Goal: Book appointment/travel/reservation

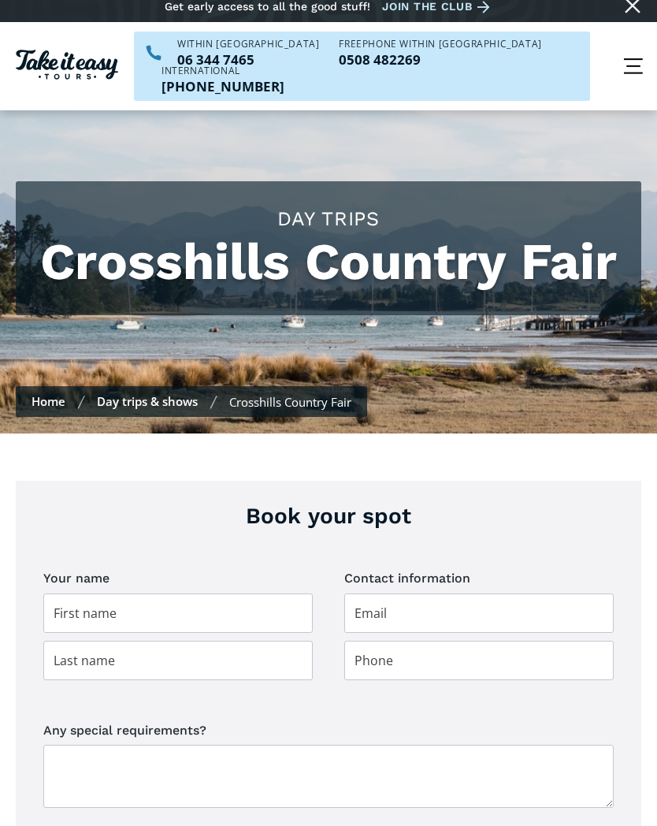
scroll to position [10, 0]
click at [58, 601] on input "Day trip booking" at bounding box center [178, 613] width 270 height 39
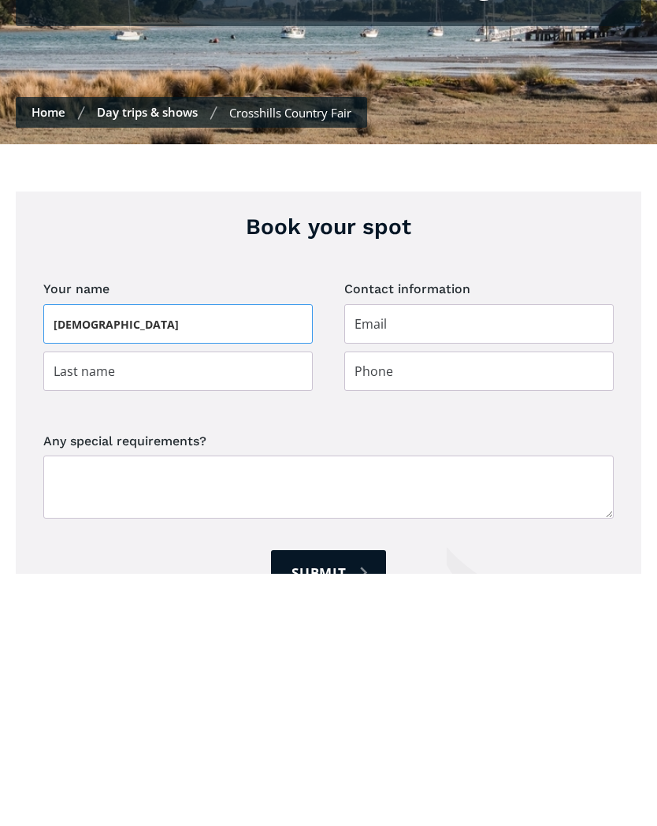
type input "Judi"
click at [60, 604] on input "Day trip booking" at bounding box center [178, 623] width 270 height 39
type input "Jenkins"
click at [366, 604] on input "Day trip booking" at bounding box center [480, 623] width 270 height 39
click at [359, 557] on input "Day trip booking" at bounding box center [480, 576] width 270 height 39
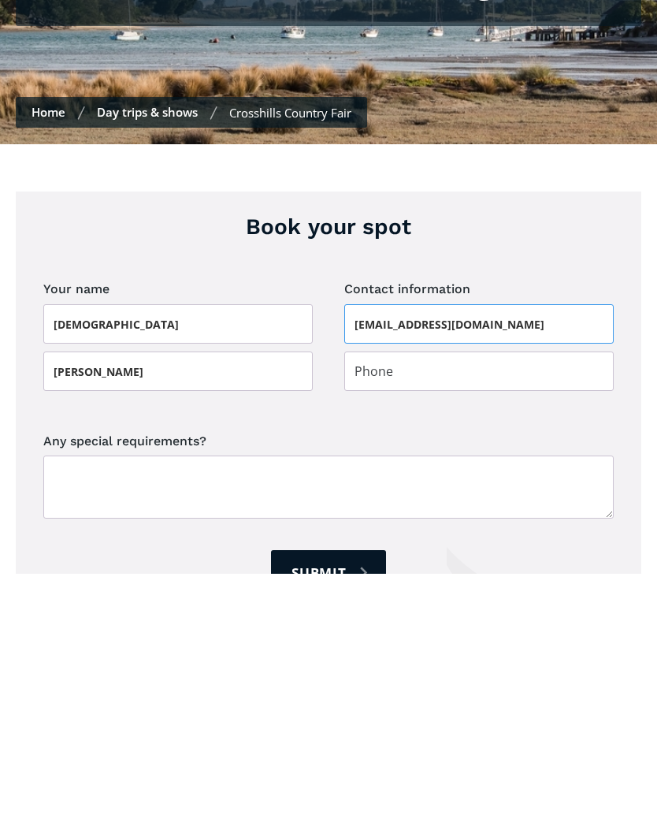
type input "judijenkinsart@yahoo.co.nz"
click at [358, 604] on input "Day trip booking" at bounding box center [480, 623] width 270 height 39
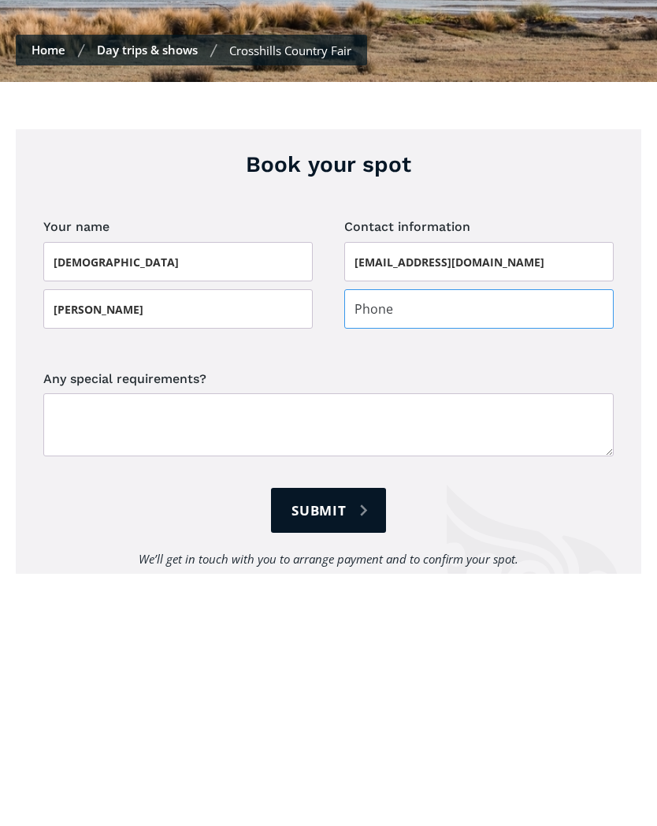
scroll to position [118, 0]
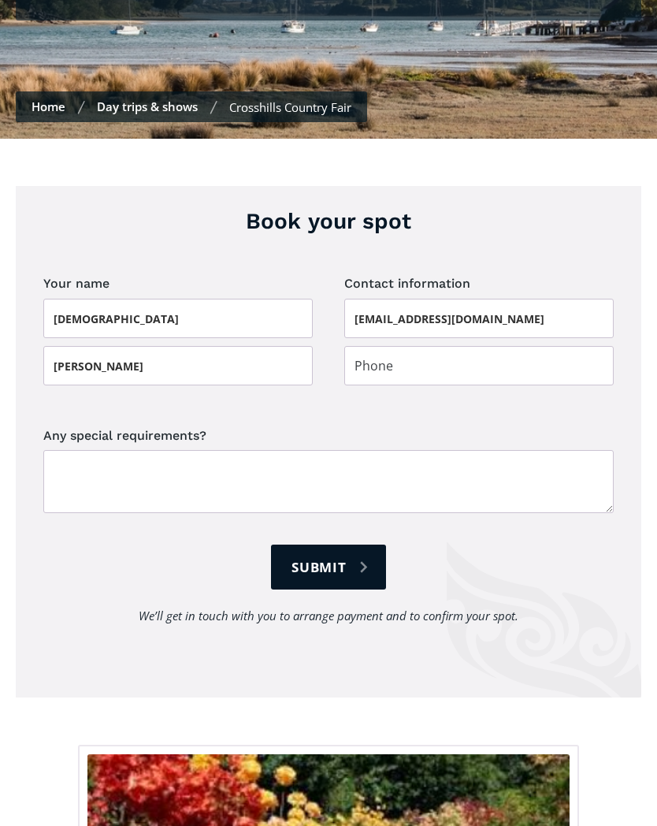
click at [588, 504] on form "Your name Judi Jenkins Contact information judijenkinsart@yahoo.co.nz Any speci…" at bounding box center [328, 465] width 571 height 386
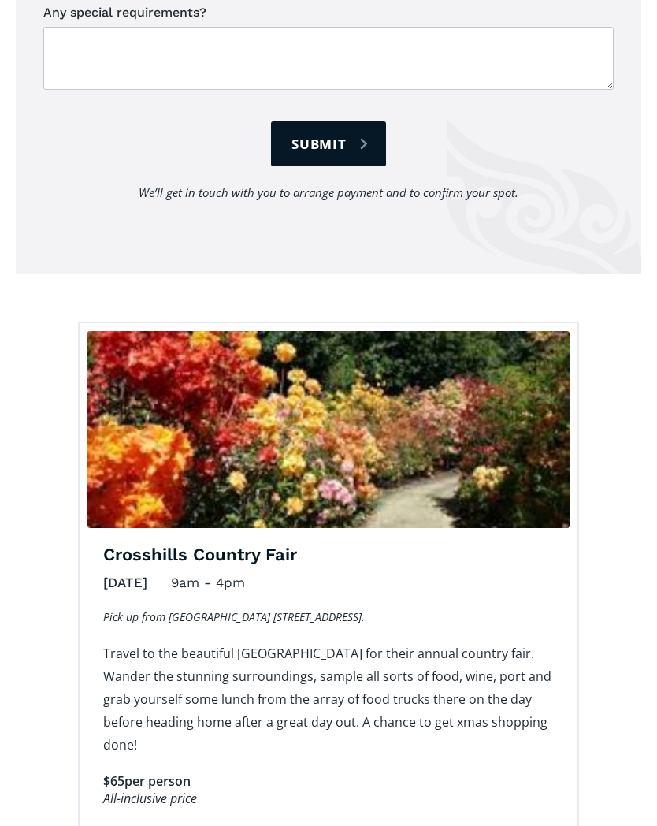
scroll to position [728, 0]
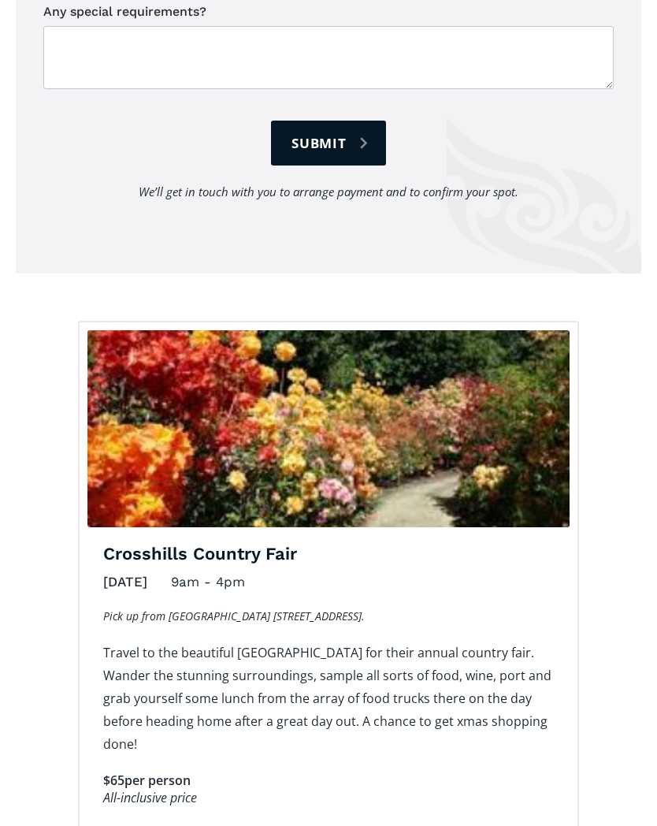
click at [52, 642] on div "Book your spot There is limited availability for this event. Please give us cal…" at bounding box center [329, 304] width 626 height 1082
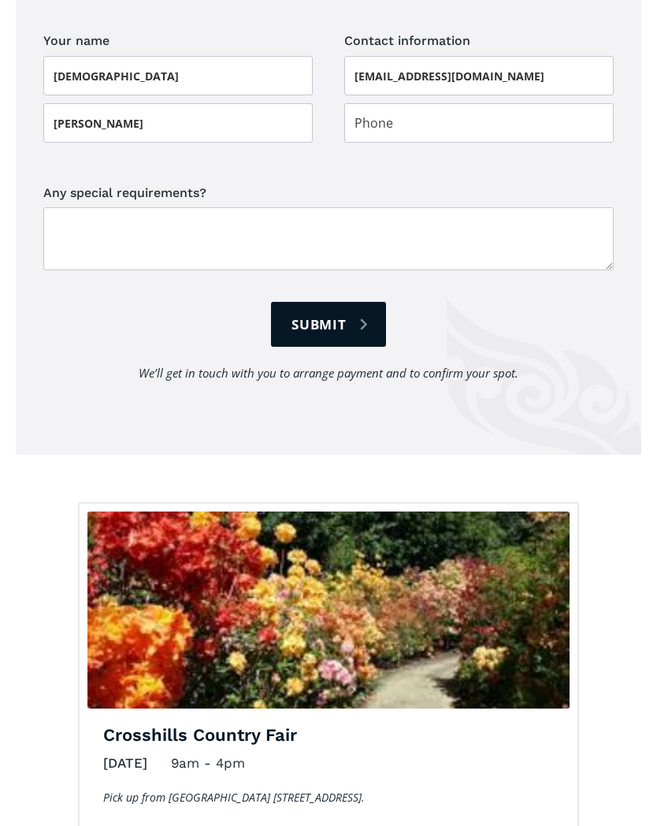
scroll to position [542, 0]
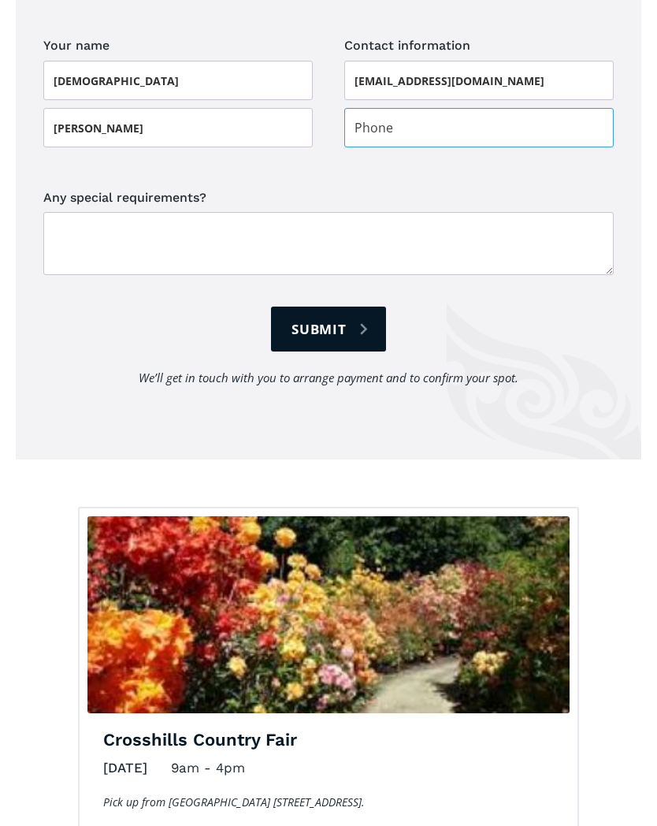
click at [368, 108] on input "Day trip booking" at bounding box center [480, 127] width 270 height 39
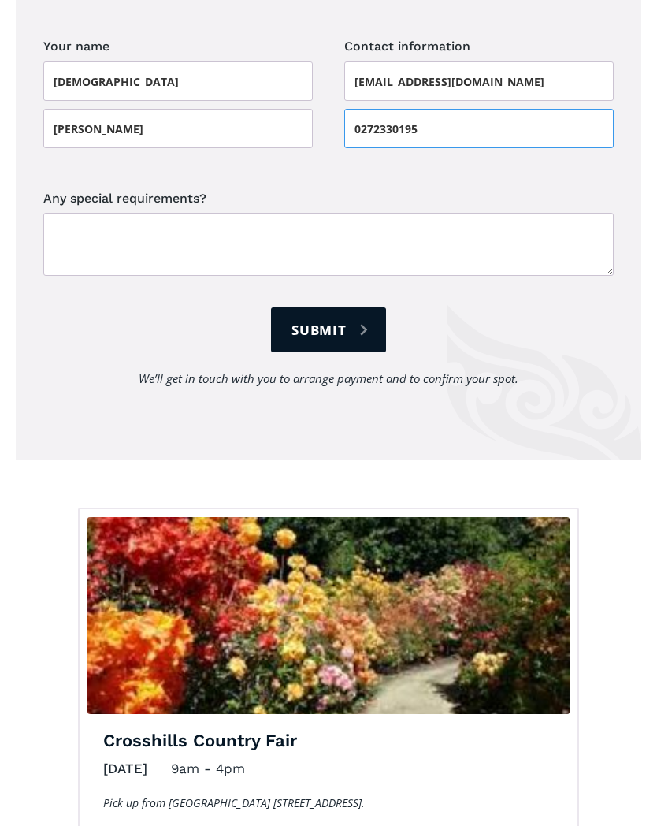
type input "0272330195"
click at [302, 147] on form "Your name Judi Jenkins Contact information judijenkinsart@yahoo.co.nz 027233019…" at bounding box center [328, 228] width 571 height 386
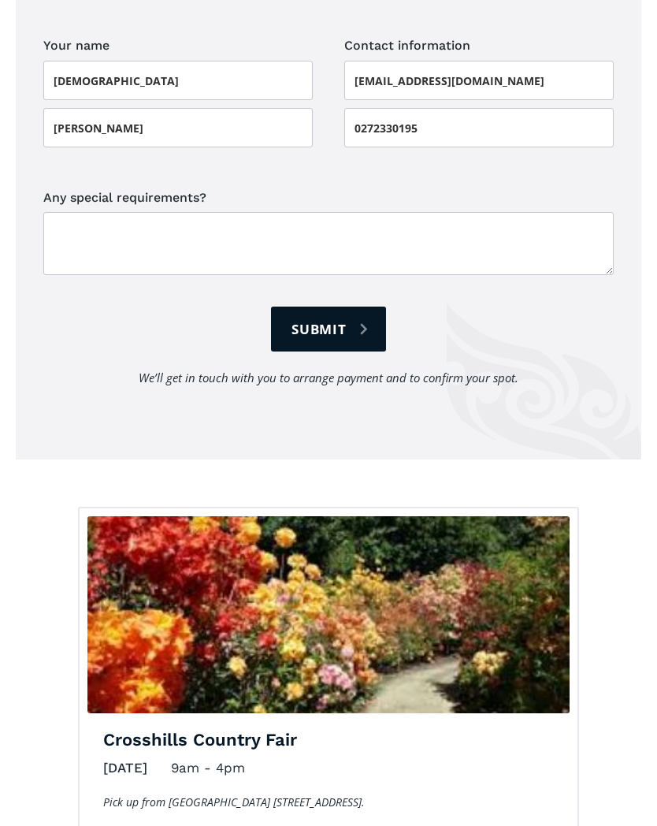
scroll to position [543, 0]
click at [315, 307] on input "Submit" at bounding box center [328, 329] width 115 height 45
type input "Please wait..."
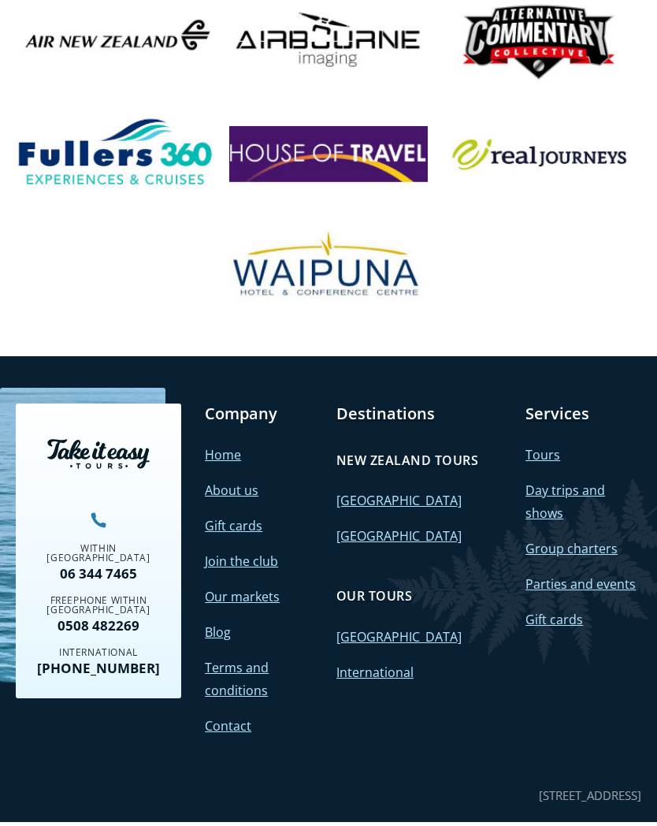
scroll to position [1790, 0]
